Goal: Task Accomplishment & Management: Manage account settings

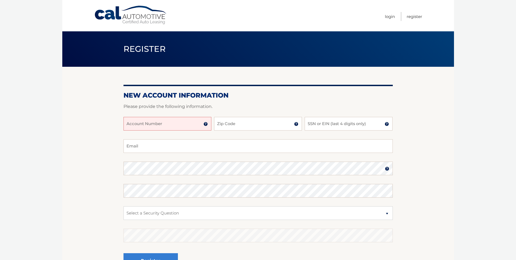
click at [164, 124] on input "Account Number" at bounding box center [168, 124] width 88 height 14
type input "44455993987"
click at [238, 125] on input "Zip Code" at bounding box center [258, 124] width 88 height 14
type input "19053"
type input "3377"
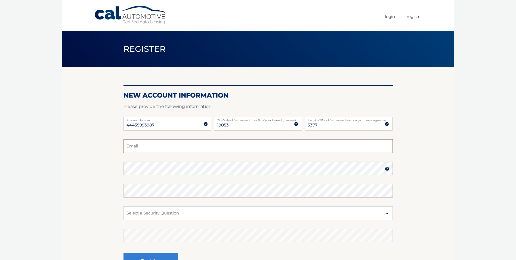
click at [153, 144] on input "Email" at bounding box center [258, 146] width 269 height 14
type input "eckenrodedk@verizon.net"
click at [388, 168] on img at bounding box center [387, 168] width 4 height 4
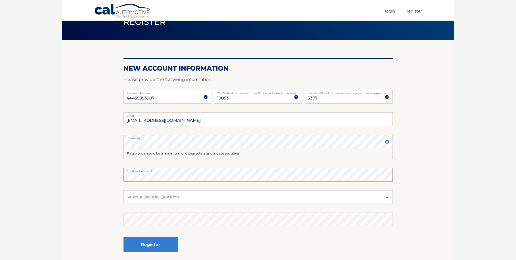
scroll to position [27, 0]
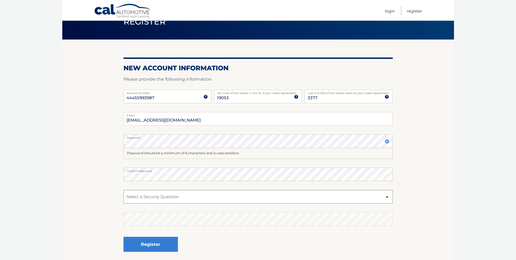
click at [385, 199] on select "Select a Security Question What was the name of your elementary school? What is…" at bounding box center [258, 197] width 269 height 14
select select "1"
click at [124, 190] on select "Select a Security Question What was the name of your elementary school? What is…" at bounding box center [258, 197] width 269 height 14
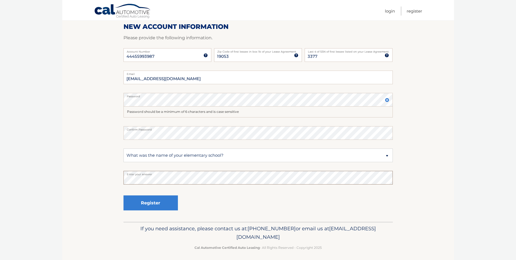
scroll to position [72, 0]
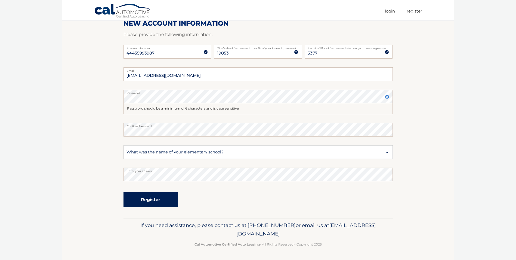
click at [152, 201] on button "Register" at bounding box center [151, 199] width 54 height 15
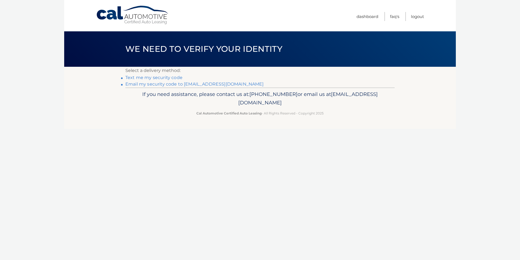
click at [151, 78] on link "Text me my security code" at bounding box center [153, 77] width 57 height 5
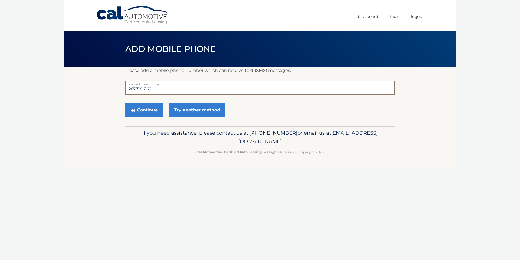
click at [157, 89] on input "2677186162" at bounding box center [259, 88] width 269 height 14
click at [157, 89] on input "2677186161" at bounding box center [259, 88] width 269 height 14
type input "2677186161"
click at [111, 107] on section "Please add a mobile phone number which can receive text (SMS) messages. 2677186…" at bounding box center [260, 96] width 392 height 59
click at [151, 109] on button "Continue" at bounding box center [144, 110] width 38 height 14
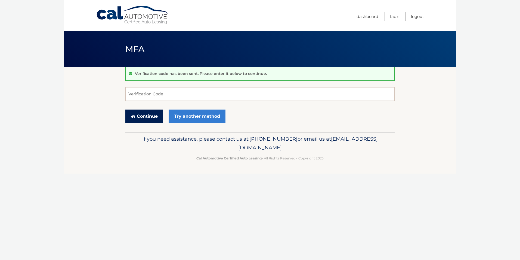
click at [147, 111] on button "Continue" at bounding box center [144, 116] width 38 height 14
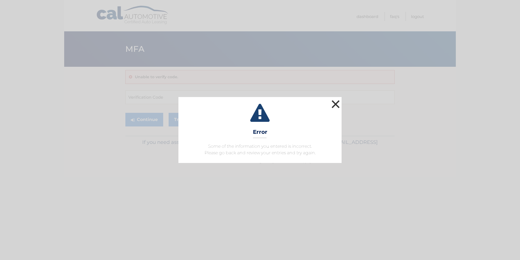
drag, startPoint x: 336, startPoint y: 101, endPoint x: 269, endPoint y: 93, distance: 67.7
click at [336, 101] on button "×" at bounding box center [335, 104] width 11 height 11
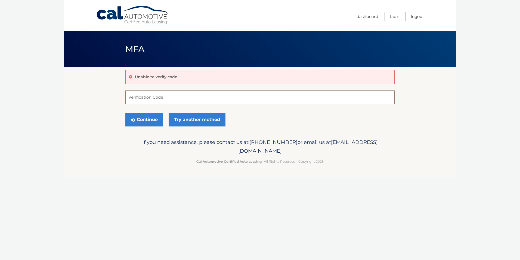
click at [158, 96] on input "Verification Code" at bounding box center [259, 97] width 269 height 14
type input "092963"
click at [152, 121] on button "Continue" at bounding box center [144, 120] width 38 height 14
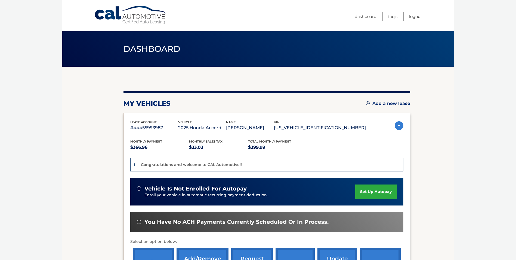
scroll to position [27, 0]
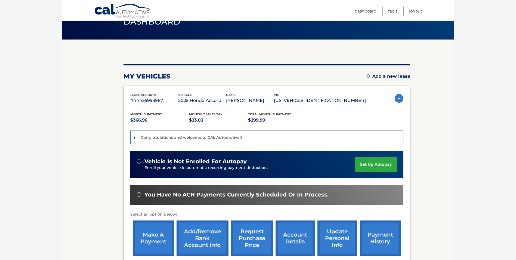
click at [381, 165] on link "set up autopay" at bounding box center [375, 164] width 41 height 14
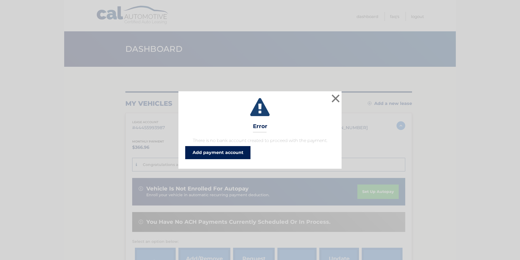
click at [216, 153] on link "Add payment account" at bounding box center [217, 152] width 65 height 13
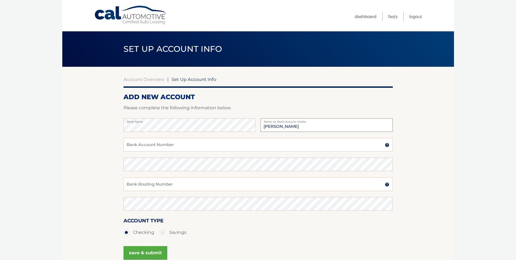
type input "Kevin Eckenrode"
click at [184, 146] on input "Bank Account Number" at bounding box center [258, 145] width 269 height 14
type input "003830107303"
click at [171, 187] on input "Bank Routing Number" at bounding box center [258, 184] width 269 height 14
type input "031202084"
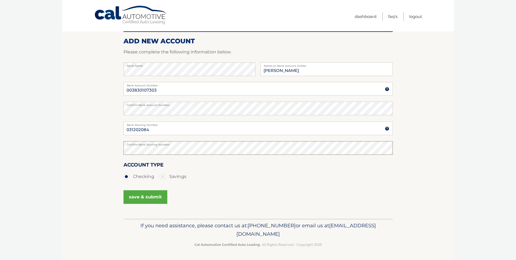
scroll to position [56, 0]
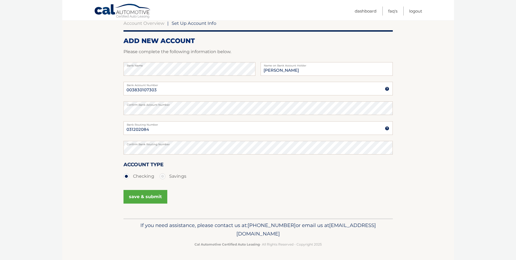
click at [149, 197] on button "save & submit" at bounding box center [146, 197] width 44 height 14
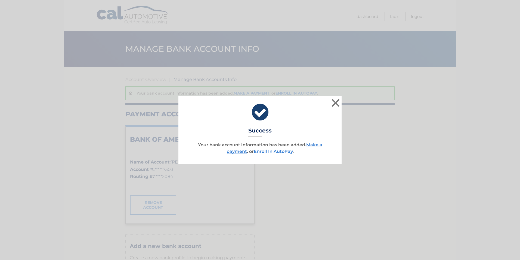
click at [269, 151] on link "Enroll In AutoPay" at bounding box center [273, 151] width 39 height 5
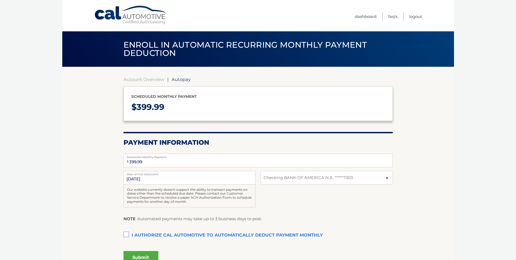
select select "ODZlYmMwYmQtYjMxYy00M2E0LWI0ZTUtMmVhZmRlMDQ2NDll"
click at [124, 234] on label "I authorize cal automotive to automatically deduct payment monthly This checkbo…" at bounding box center [258, 235] width 269 height 11
click at [0, 0] on input "I authorize cal automotive to automatically deduct payment monthly This checkbo…" at bounding box center [0, 0] width 0 height 0
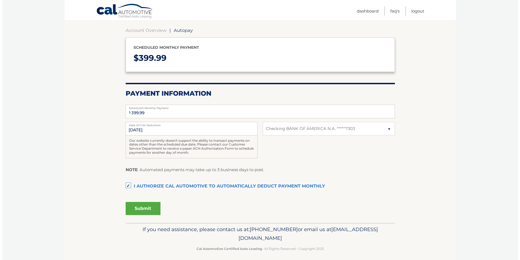
scroll to position [53, 0]
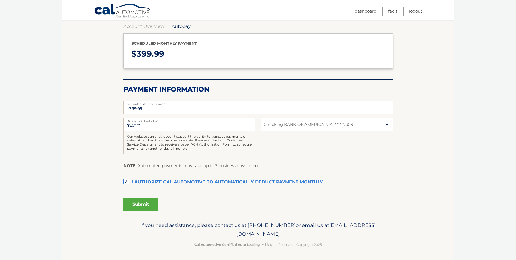
click at [146, 203] on button "Submit" at bounding box center [141, 204] width 35 height 13
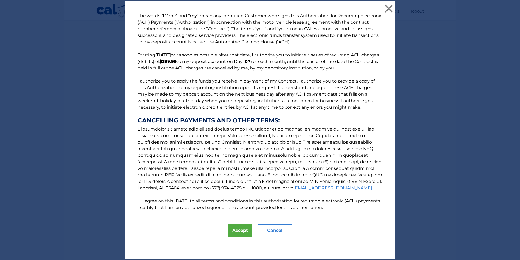
click at [139, 200] on input "I agree on this [DATE] to all terms and conditions in this authorization for re…" at bounding box center [140, 201] width 4 height 4
checkbox input "true"
click at [236, 231] on button "Accept" at bounding box center [240, 230] width 24 height 13
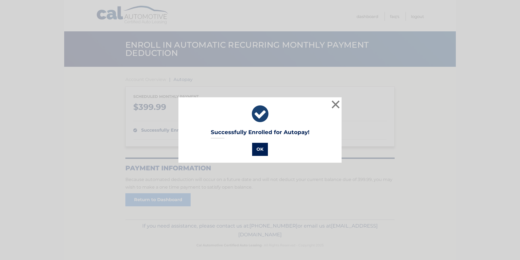
click at [262, 149] on button "OK" at bounding box center [260, 149] width 16 height 13
